Goal: Task Accomplishment & Management: Use online tool/utility

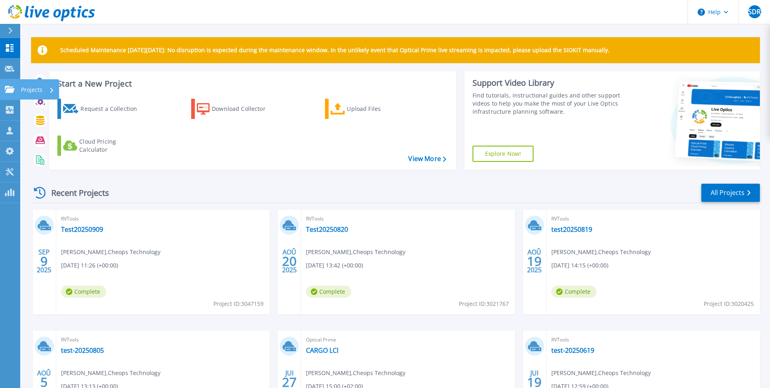
click at [38, 89] on p "Projects" at bounding box center [31, 89] width 21 height 21
click at [38, 89] on span "Projects" at bounding box center [31, 89] width 21 height 7
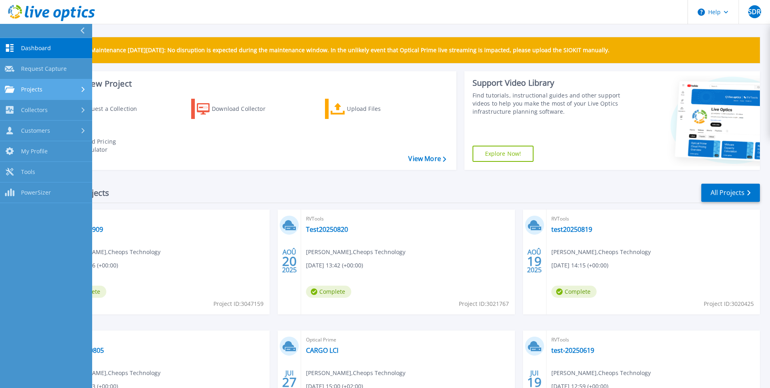
click at [35, 87] on span "Projects" at bounding box center [31, 89] width 21 height 7
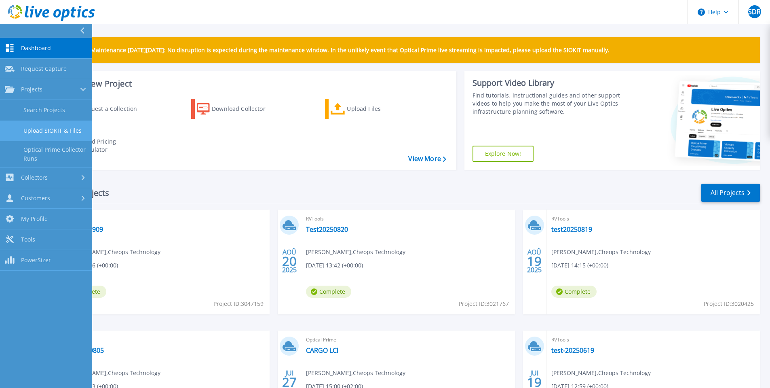
click at [34, 131] on link "Upload SIOKIT & Files" at bounding box center [46, 130] width 92 height 21
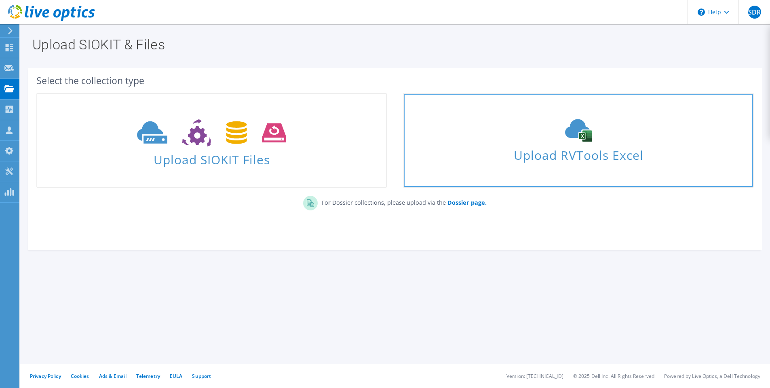
click at [502, 146] on span "Upload RVTools Excel" at bounding box center [578, 152] width 349 height 17
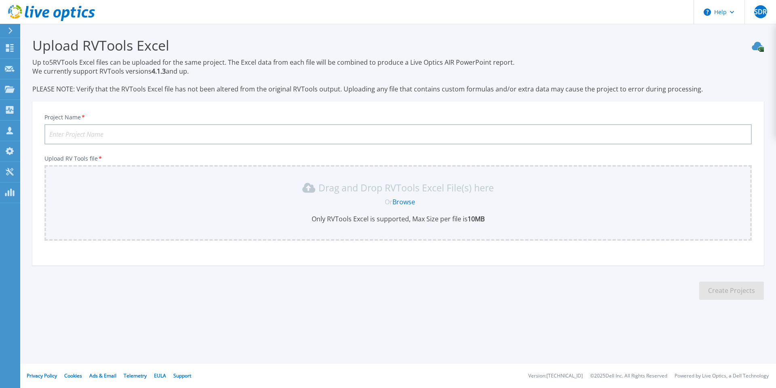
click at [116, 136] on input "Project Name *" at bounding box center [397, 134] width 707 height 20
type input "Test20250912"
click at [409, 203] on link "Browse" at bounding box center [403, 201] width 23 height 9
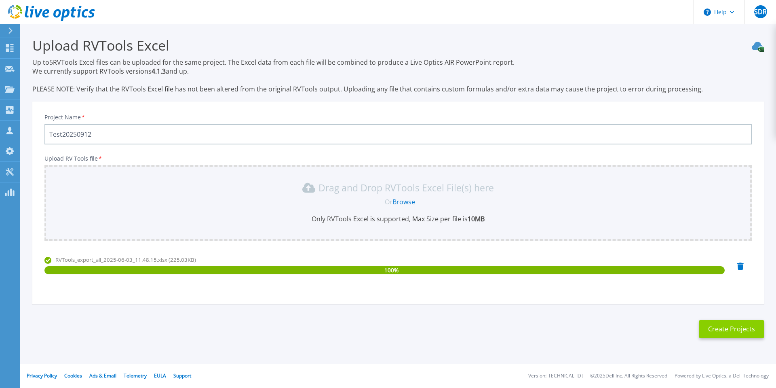
click at [730, 335] on button "Create Projects" at bounding box center [731, 329] width 65 height 18
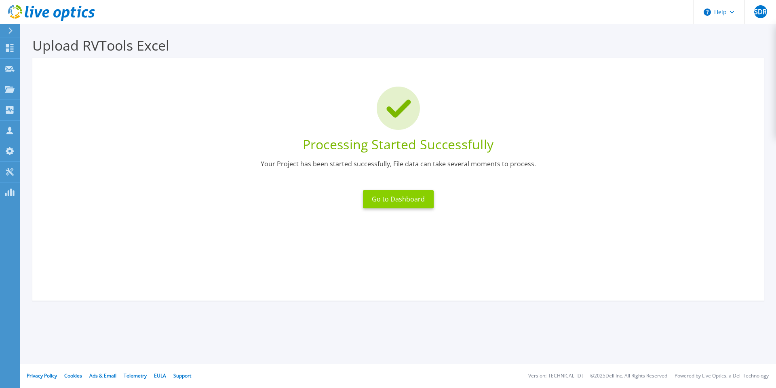
click at [390, 200] on button "Go to Dashboard" at bounding box center [398, 199] width 71 height 18
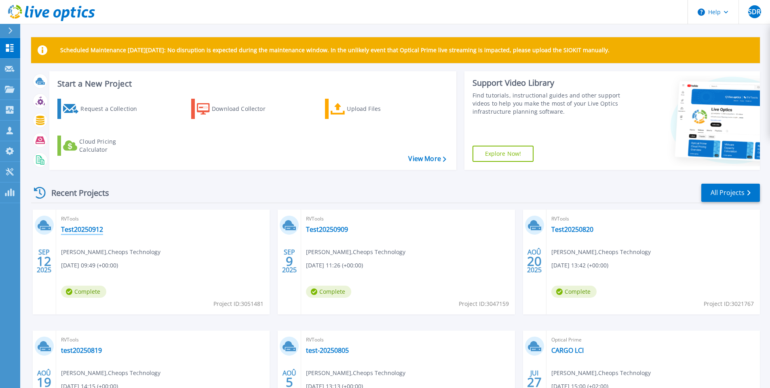
click at [81, 231] on link "Test20250912" at bounding box center [82, 229] width 42 height 8
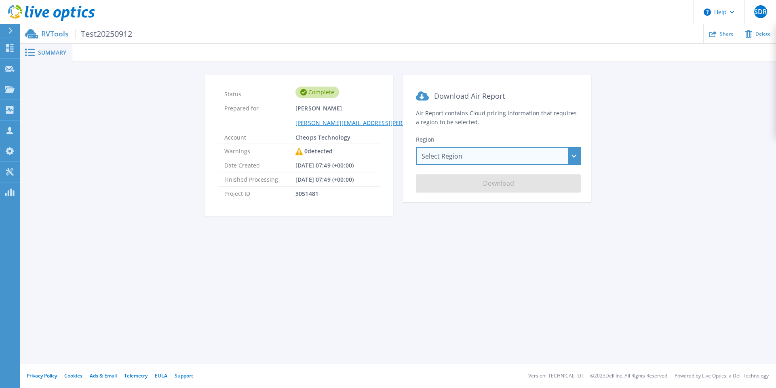
click at [450, 155] on div "Select Region [GEOGRAPHIC_DATA] ([GEOGRAPHIC_DATA]) [GEOGRAPHIC_DATA] ([GEOGRAP…" at bounding box center [498, 156] width 165 height 18
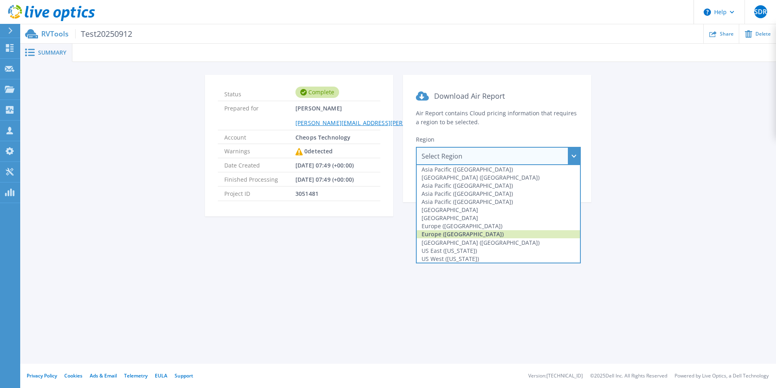
click at [439, 230] on div "Europe ([GEOGRAPHIC_DATA])" at bounding box center [498, 234] width 163 height 8
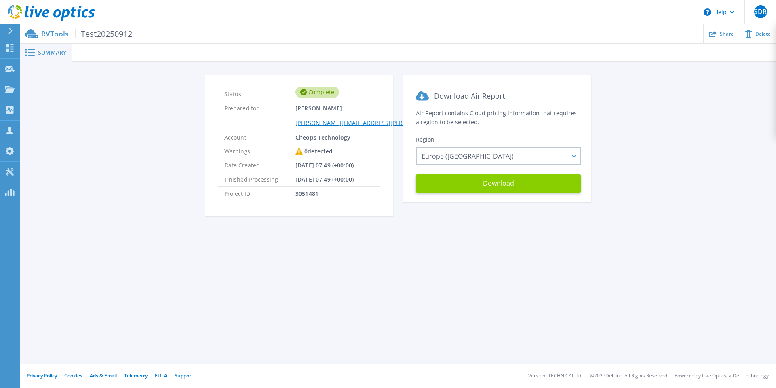
click at [466, 188] on button "Download" at bounding box center [498, 183] width 165 height 18
